Goal: Find specific page/section: Find specific page/section

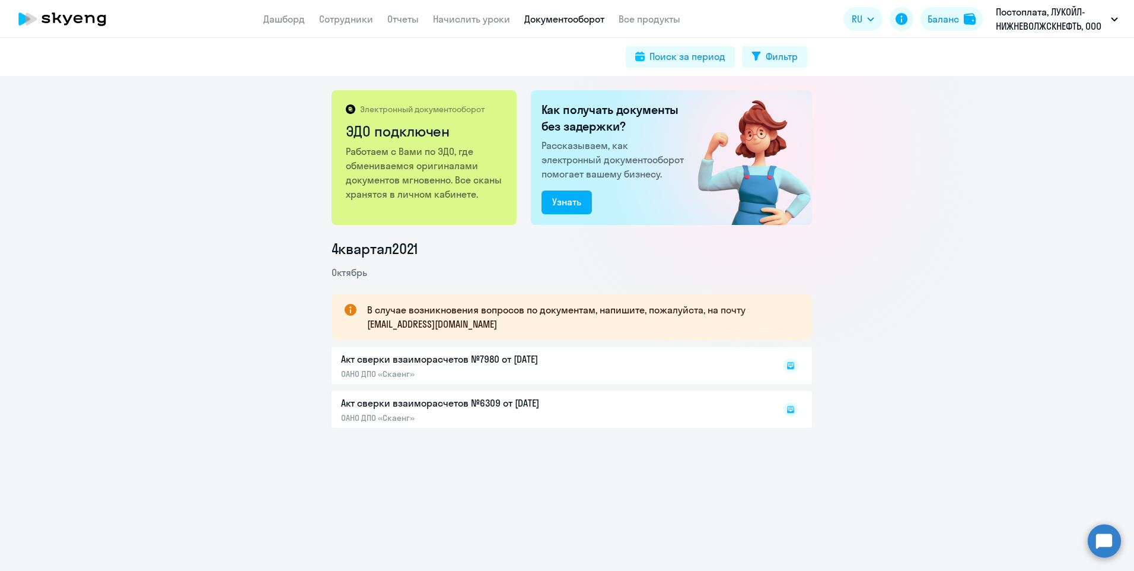
click at [1084, 526] on div "Электронный документооборот ЭДО подключен Работаем с Вами по ЭДО, где обменивае…" at bounding box center [567, 323] width 1134 height 495
click at [1096, 539] on circle at bounding box center [1104, 540] width 33 height 33
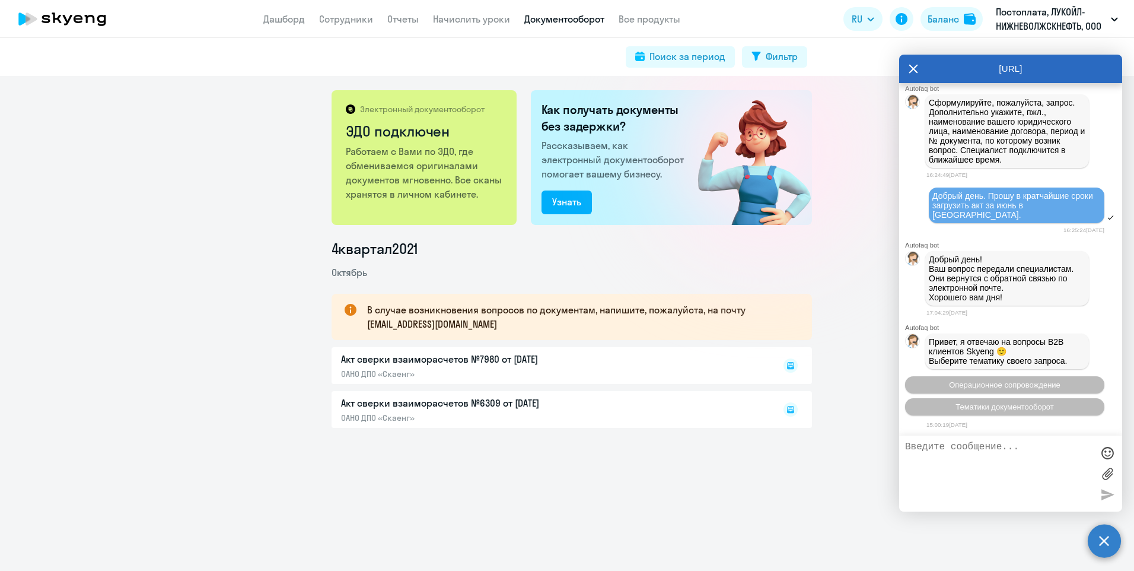
scroll to position [12839, 0]
click at [928, 452] on textarea at bounding box center [998, 473] width 187 height 64
click at [960, 383] on span "Операционное сопровождение" at bounding box center [1005, 384] width 112 height 9
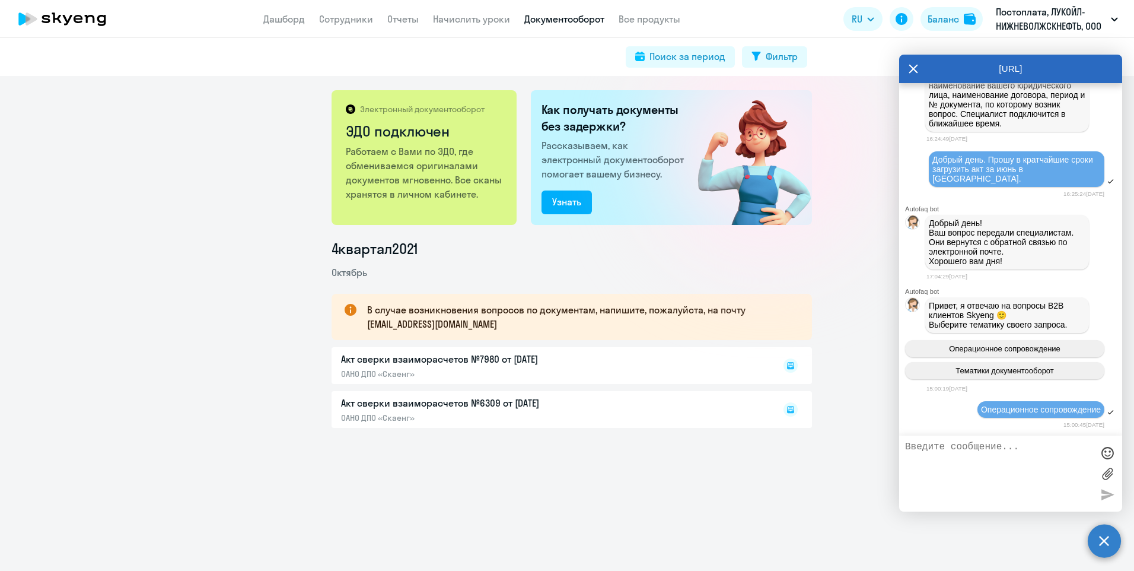
scroll to position [12968, 0]
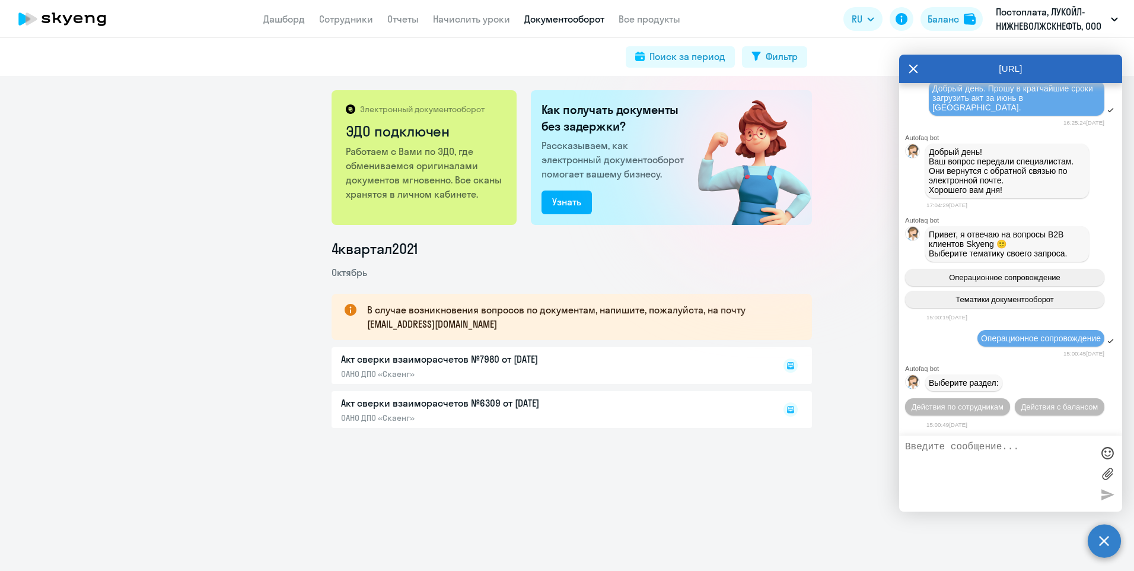
click at [915, 65] on icon at bounding box center [913, 69] width 9 height 28
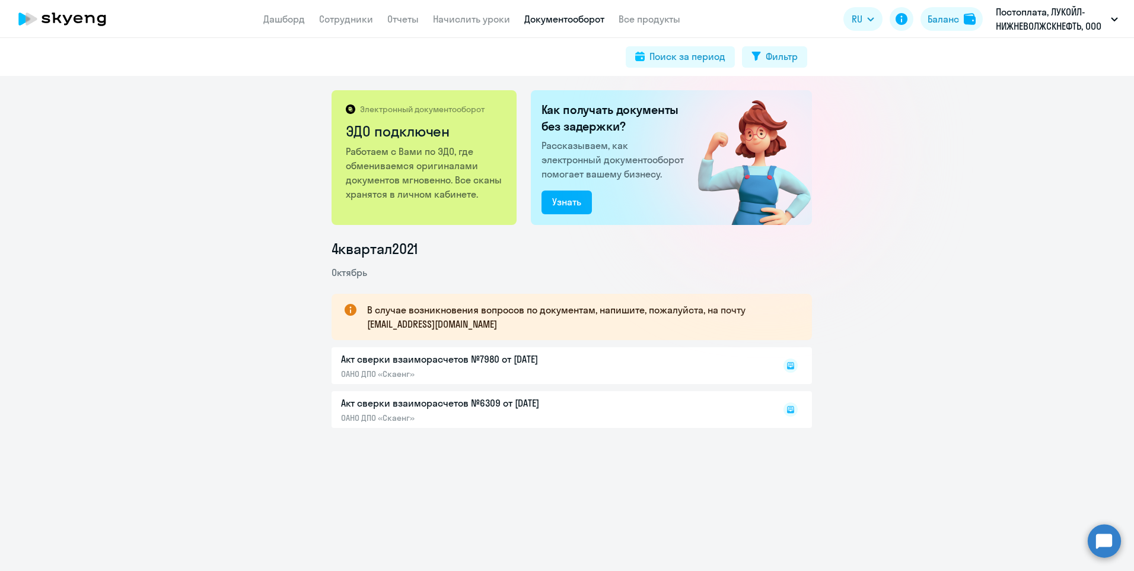
click at [1106, 537] on circle at bounding box center [1104, 540] width 33 height 33
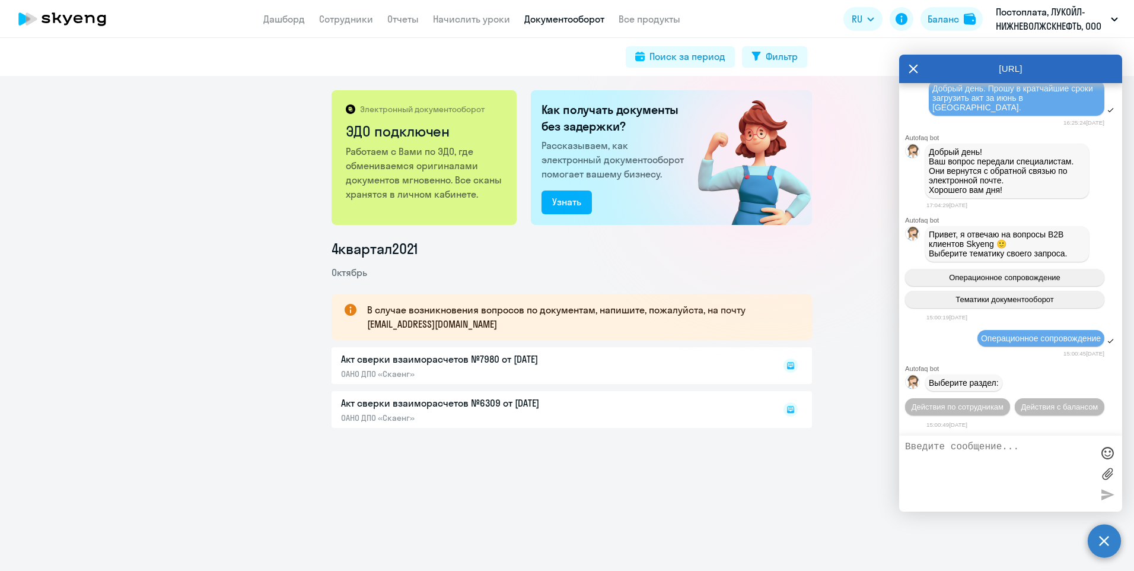
scroll to position [0, 0]
click at [959, 450] on textarea at bounding box center [998, 473] width 187 height 64
click at [861, 521] on div "Электронный документооборот ЭДО подключен Работаем с Вами по ЭДО, где обменивае…" at bounding box center [567, 323] width 1134 height 495
click at [1106, 538] on circle at bounding box center [1104, 540] width 33 height 33
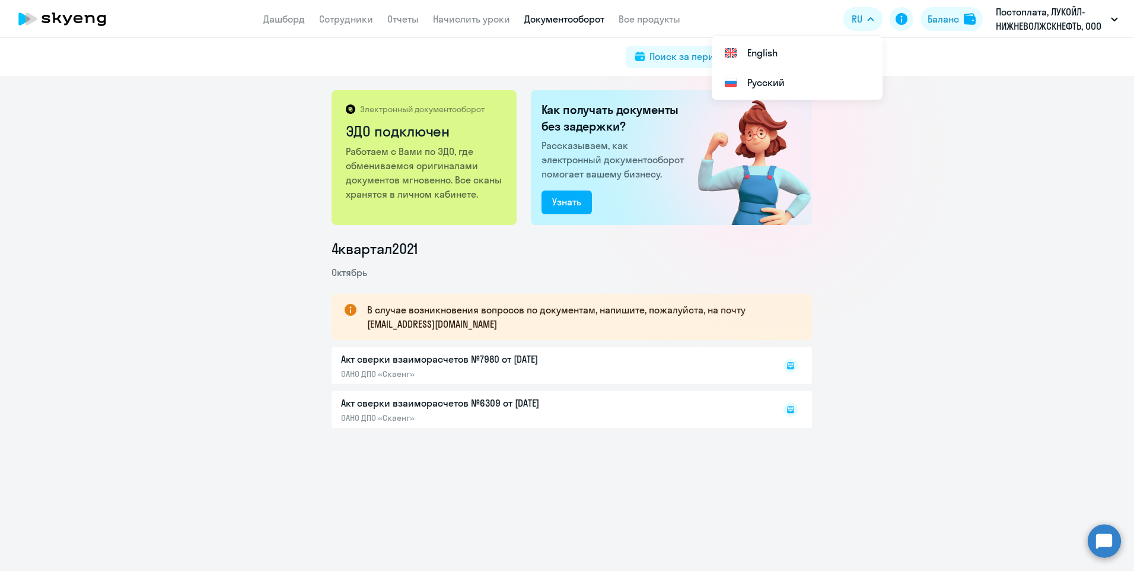
click at [1096, 546] on circle at bounding box center [1104, 540] width 33 height 33
